Goal: Information Seeking & Learning: Find specific fact

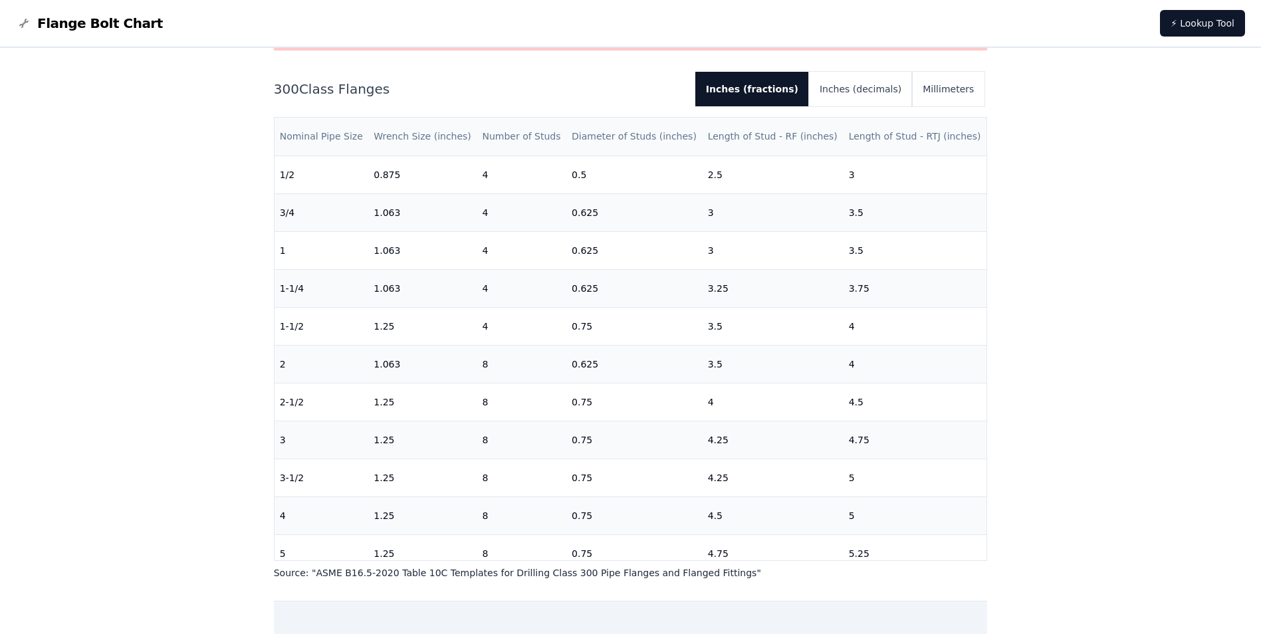
drag, startPoint x: 653, startPoint y: 274, endPoint x: 652, endPoint y: 147, distance: 127.0
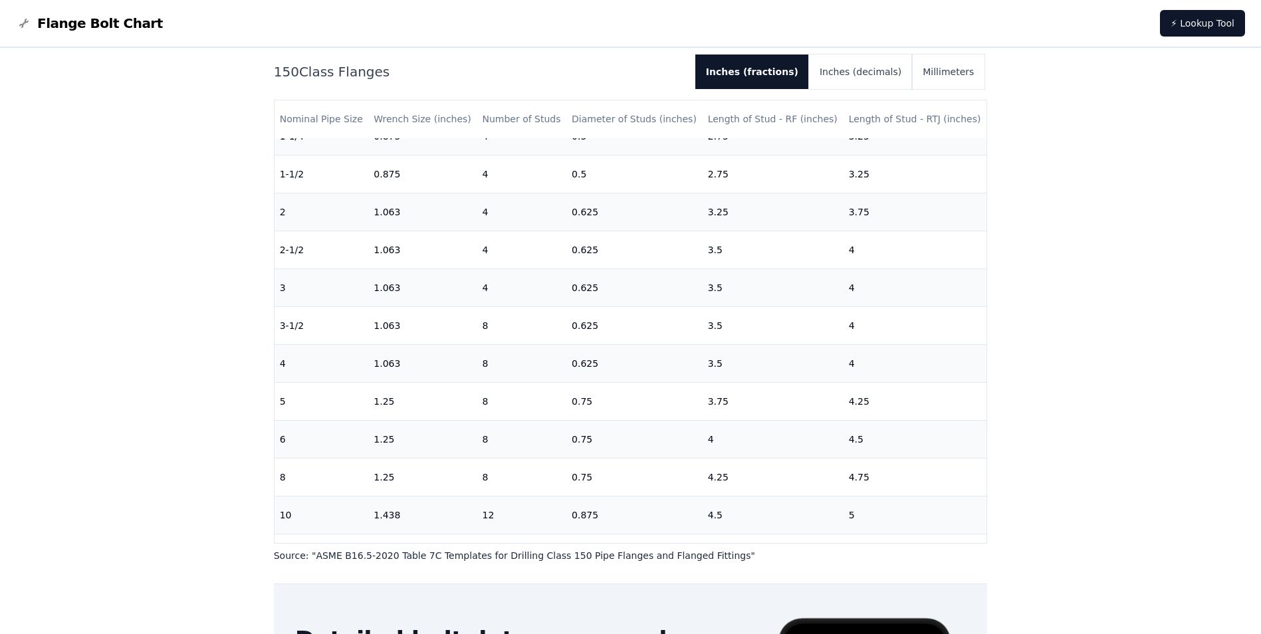
scroll to position [71, 0]
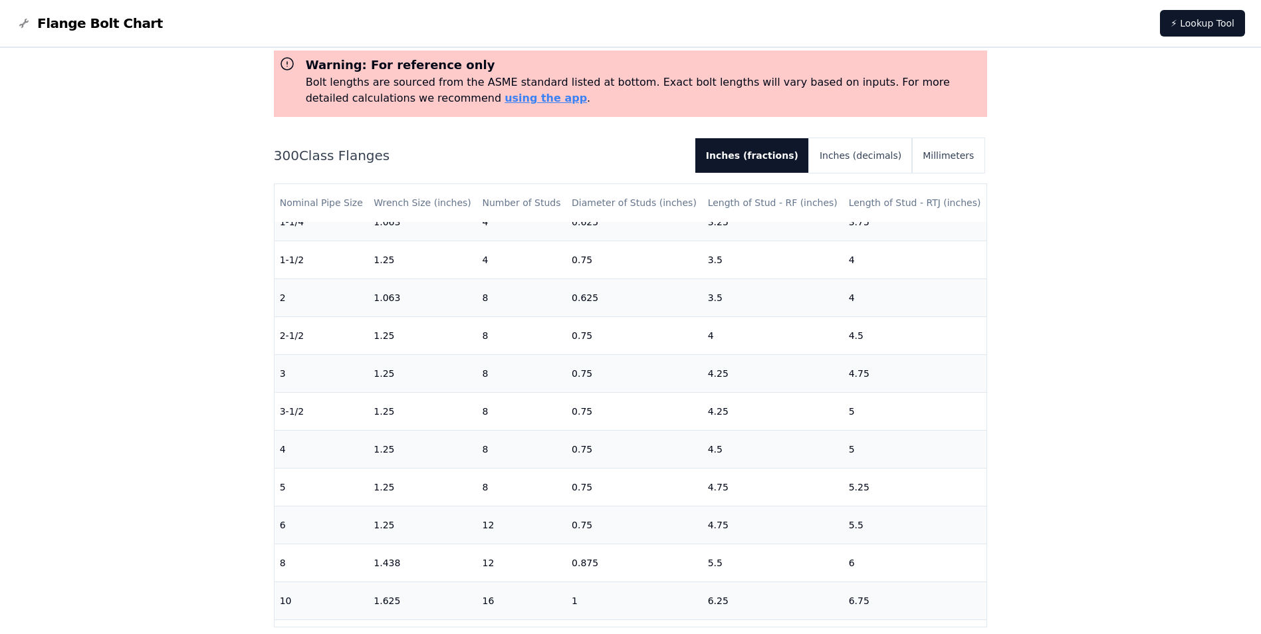
scroll to position [133, 0]
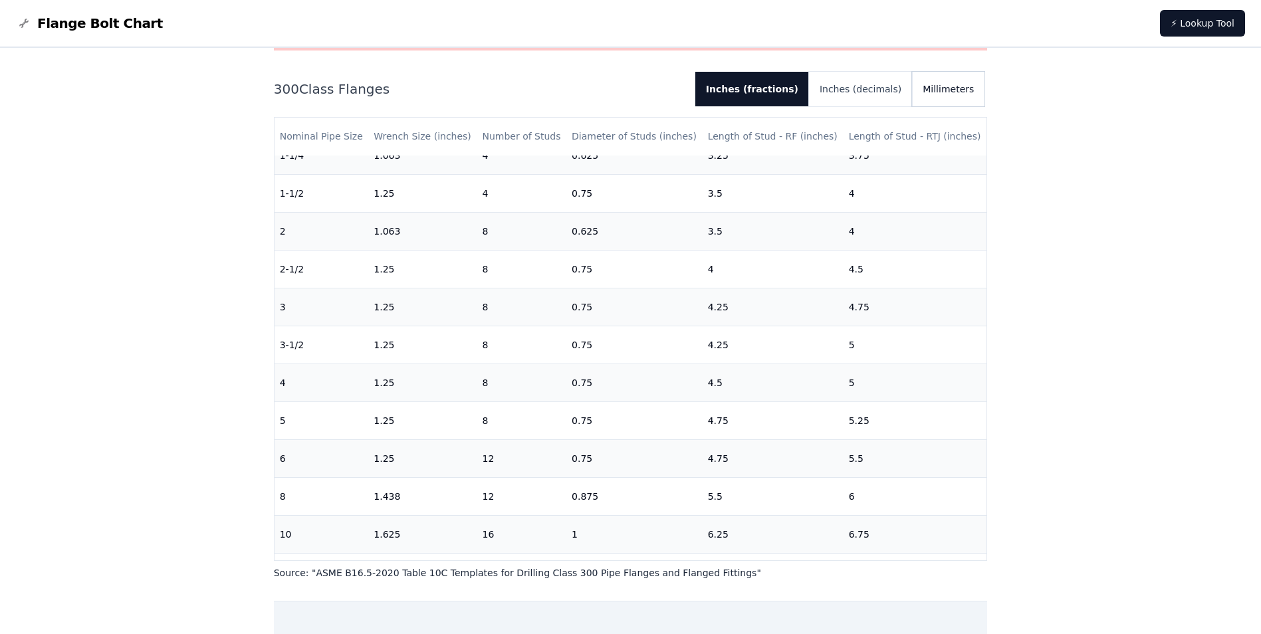
click at [949, 86] on button "Millimeters" at bounding box center [948, 89] width 72 height 35
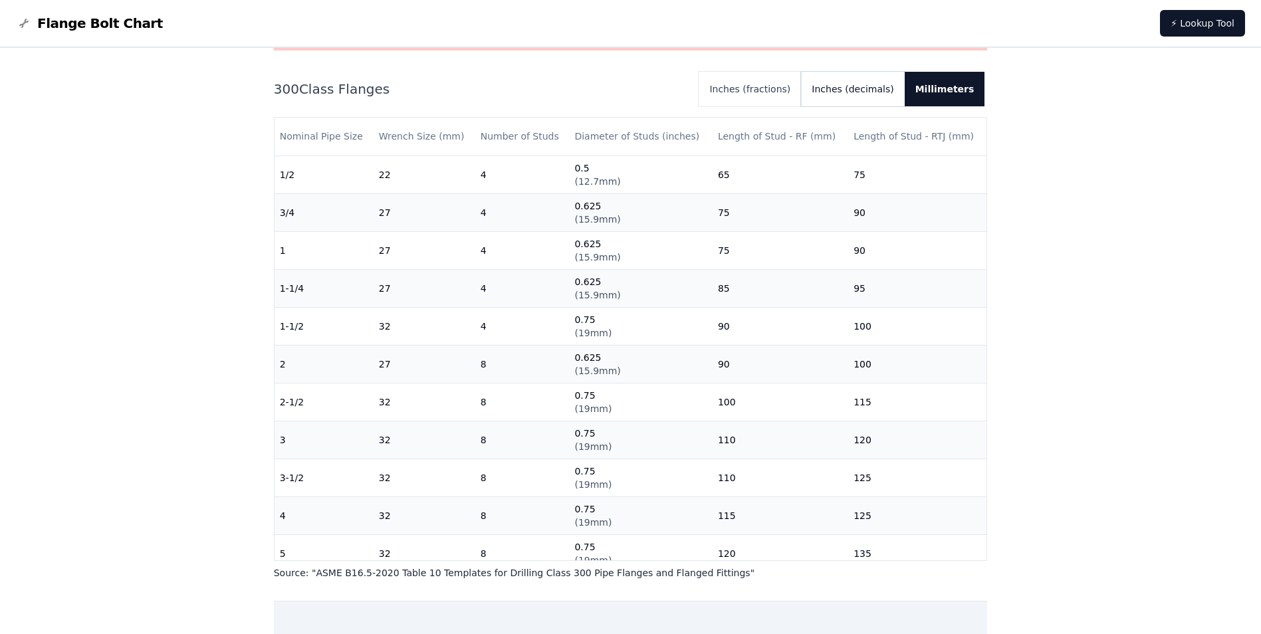
click at [853, 95] on button "Inches (decimals)" at bounding box center [852, 89] width 103 height 35
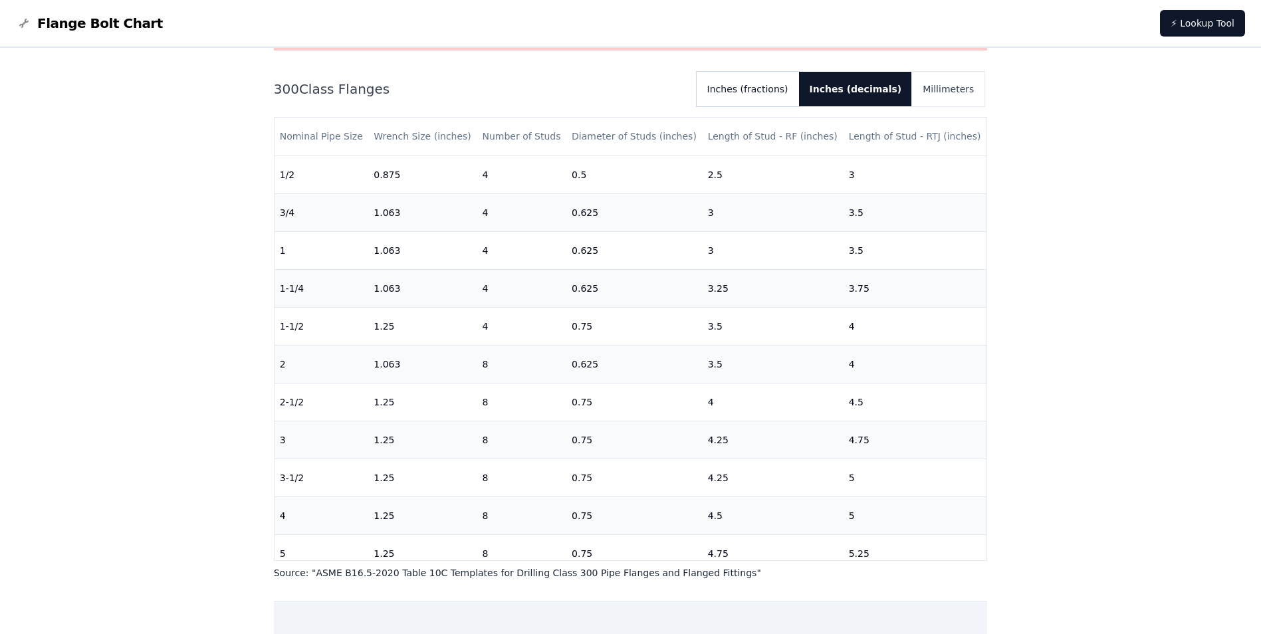
click at [799, 88] on button "Inches (fractions)" at bounding box center [748, 89] width 102 height 35
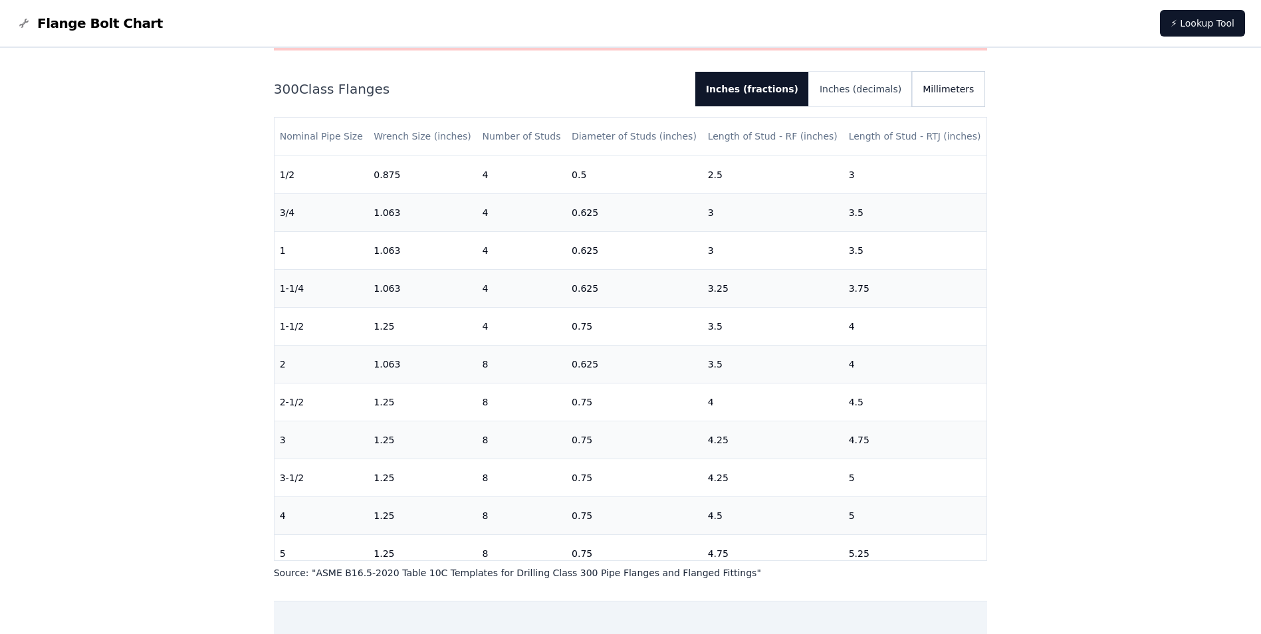
click at [939, 90] on button "Millimeters" at bounding box center [948, 89] width 72 height 35
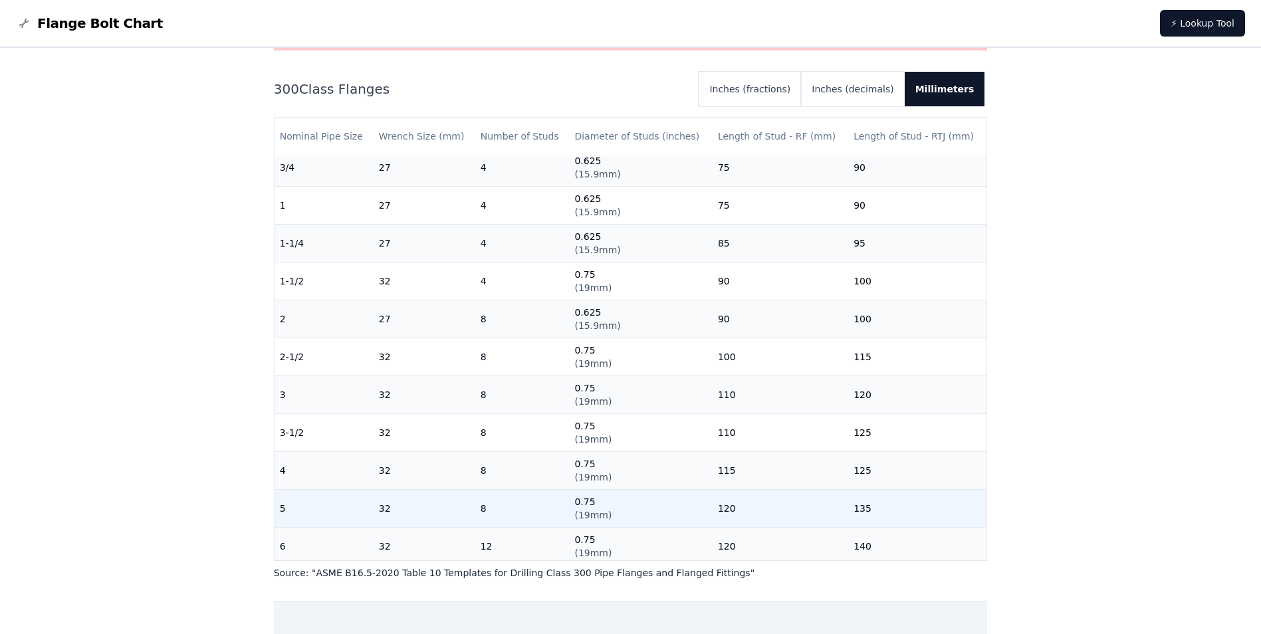
scroll to position [66, 0]
